Goal: Task Accomplishment & Management: Manage account settings

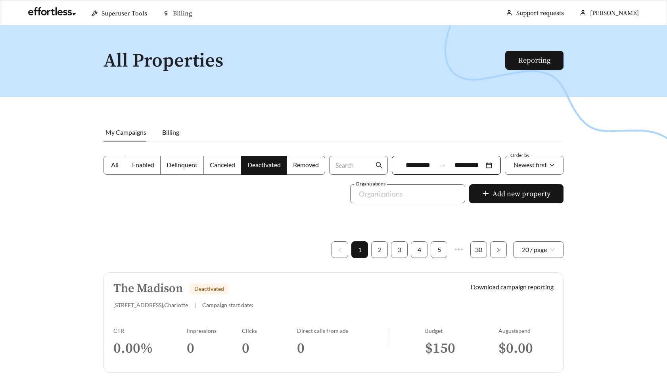
click at [276, 290] on div "The Madison Deactivated" at bounding box center [278, 288] width 330 height 13
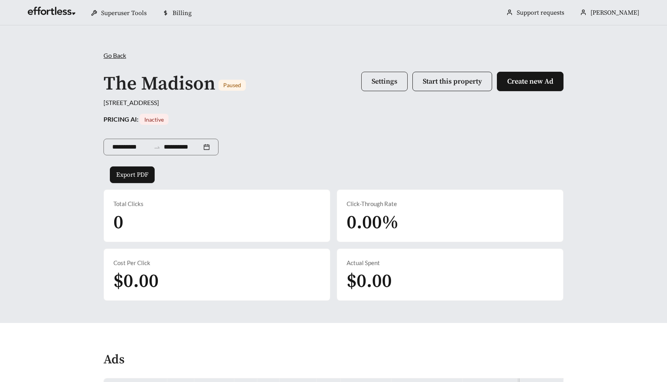
click at [378, 79] on span "Settings" at bounding box center [385, 81] width 26 height 9
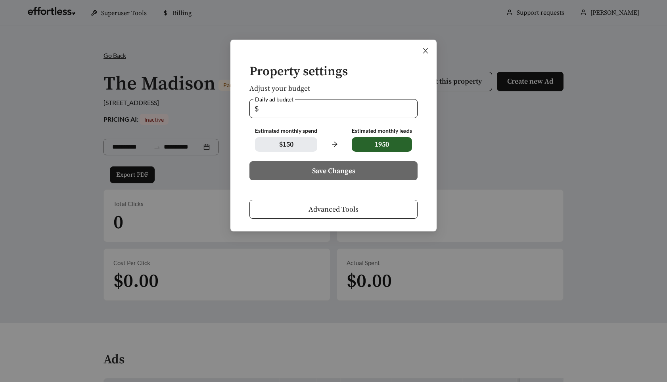
click at [425, 53] on icon "close" at bounding box center [425, 50] width 7 height 7
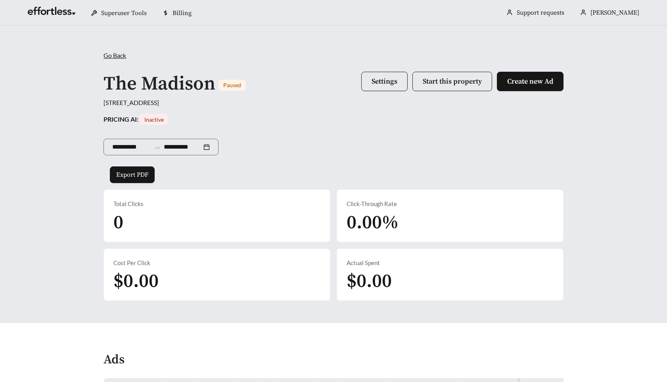
click at [113, 59] on div "Go Back /" at bounding box center [334, 56] width 460 height 10
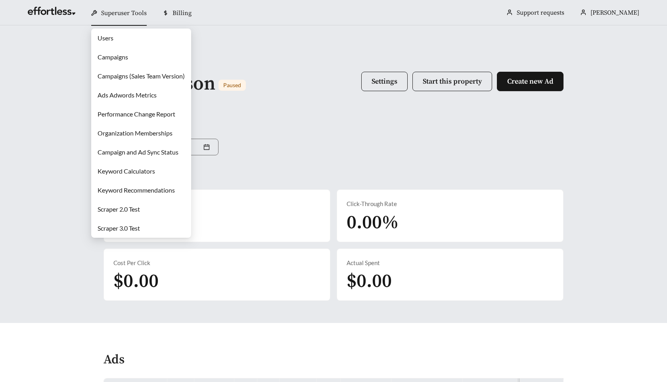
click at [113, 59] on link "Campaigns" at bounding box center [113, 57] width 31 height 8
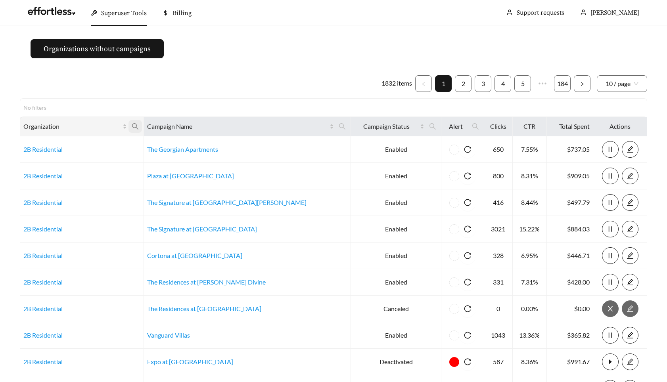
click at [139, 125] on icon "search" at bounding box center [135, 126] width 7 height 7
click at [215, 80] on ul "1832 items 1 2 3 4 5 ••• 184 10 / page" at bounding box center [333, 83] width 627 height 17
click at [429, 127] on icon "search" at bounding box center [432, 126] width 6 height 6
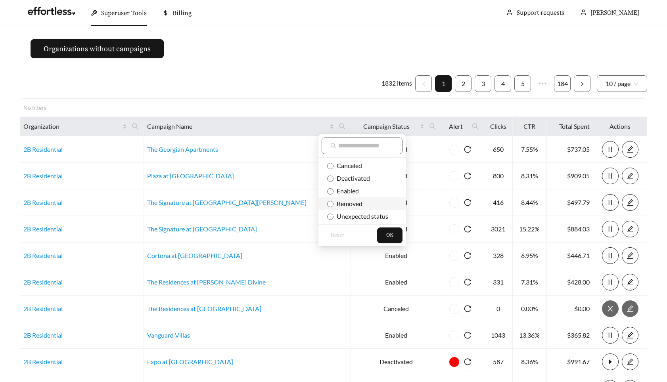
click at [348, 201] on span "Removed" at bounding box center [348, 204] width 29 height 8
click at [392, 233] on span "OK" at bounding box center [389, 236] width 7 height 8
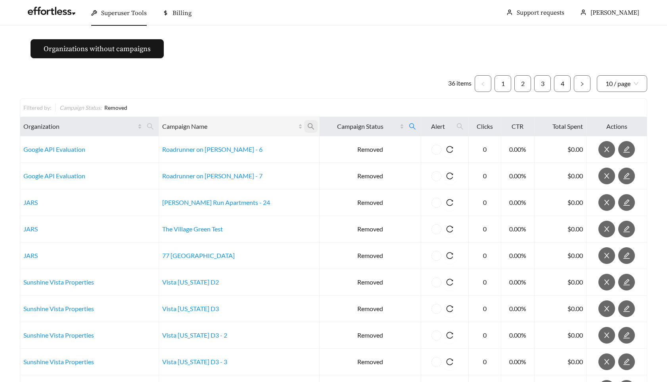
click at [307, 128] on icon "search" at bounding box center [310, 126] width 7 height 7
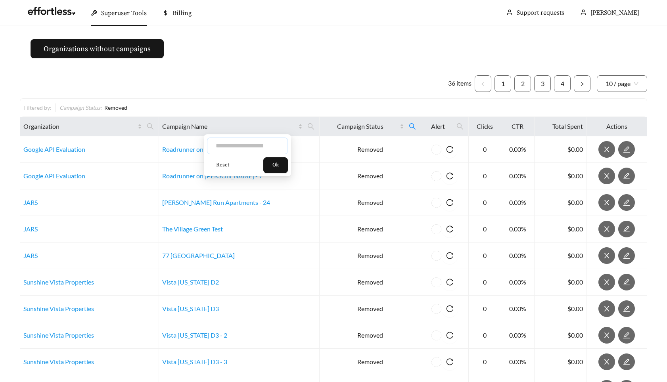
click at [241, 148] on input "text" at bounding box center [247, 146] width 81 height 17
type input "**********"
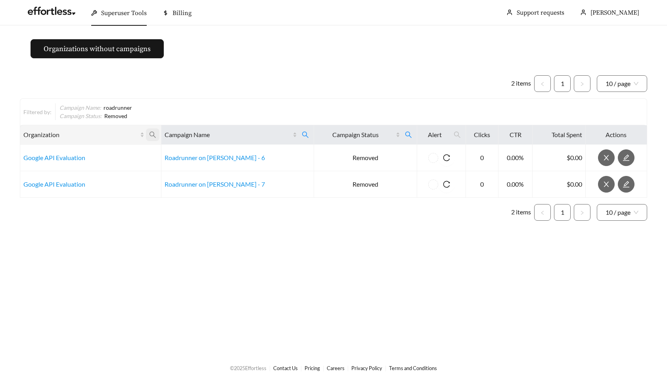
click at [156, 134] on icon "search" at bounding box center [152, 134] width 7 height 7
click at [215, 95] on div "2 items 1 10 / page Filtered by: Campaign Name : roadrunner Campaign Status : R…" at bounding box center [333, 148] width 627 height 146
click at [156, 133] on icon "search" at bounding box center [152, 134] width 7 height 7
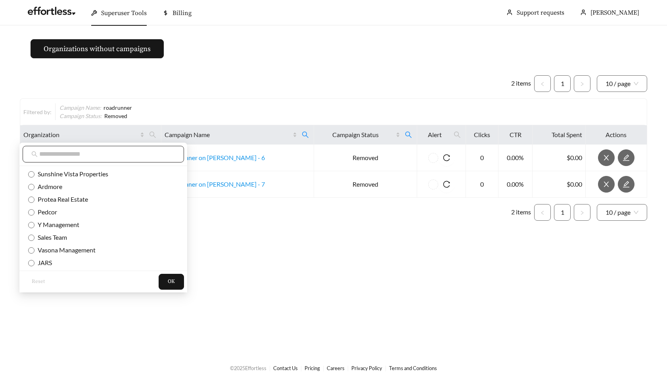
click at [113, 152] on input "text" at bounding box center [107, 155] width 136 height 10
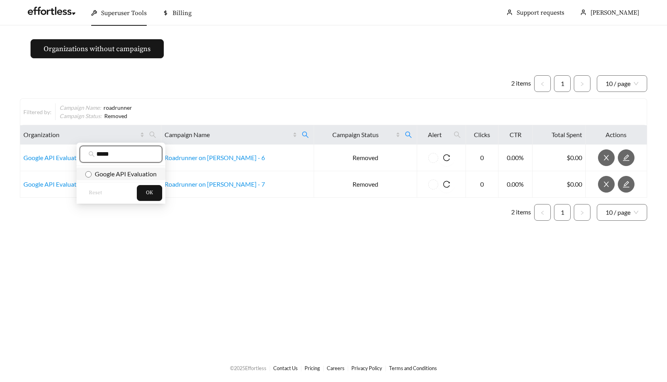
type input "*****"
click at [108, 177] on span "Google API Evaluation" at bounding box center [124, 174] width 65 height 8
click at [151, 192] on span "OK" at bounding box center [149, 193] width 7 height 8
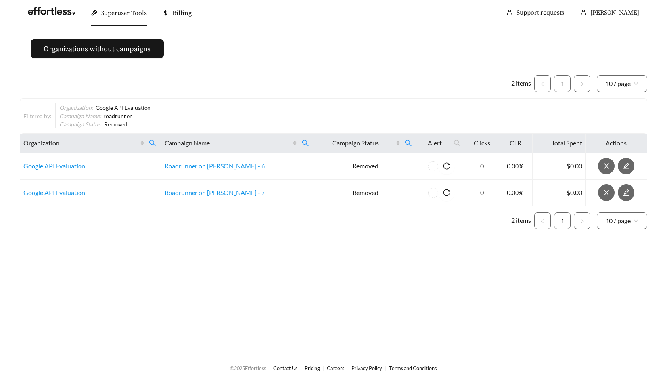
click at [244, 85] on ul "2 items 1 10 / page" at bounding box center [333, 83] width 627 height 17
